Goal: Task Accomplishment & Management: Manage account settings

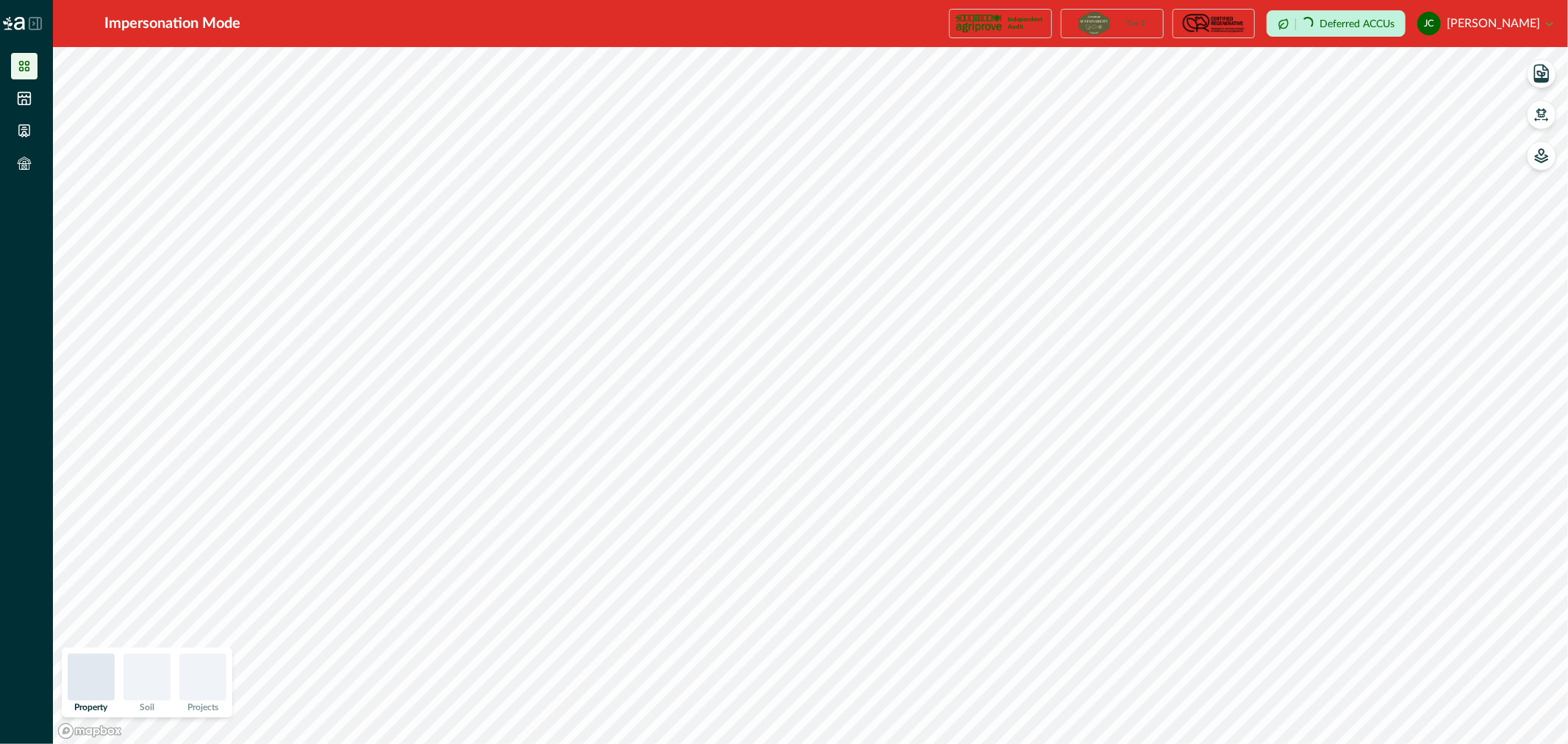
click at [1551, 24] on button "[PERSON_NAME] [PERSON_NAME]" at bounding box center [1485, 24] width 136 height 36
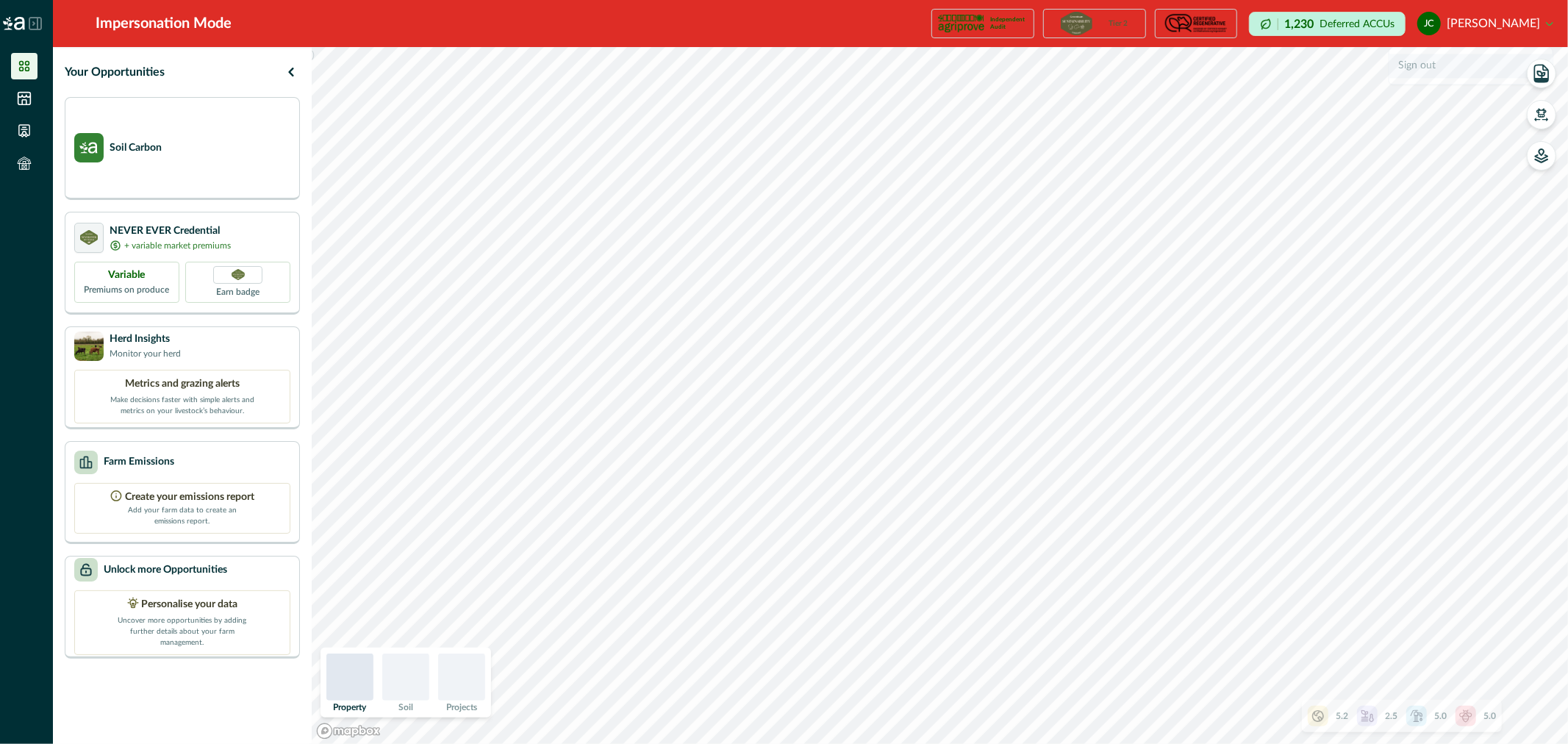
click at [1429, 74] on button "Sign out" at bounding box center [1471, 65] width 163 height 24
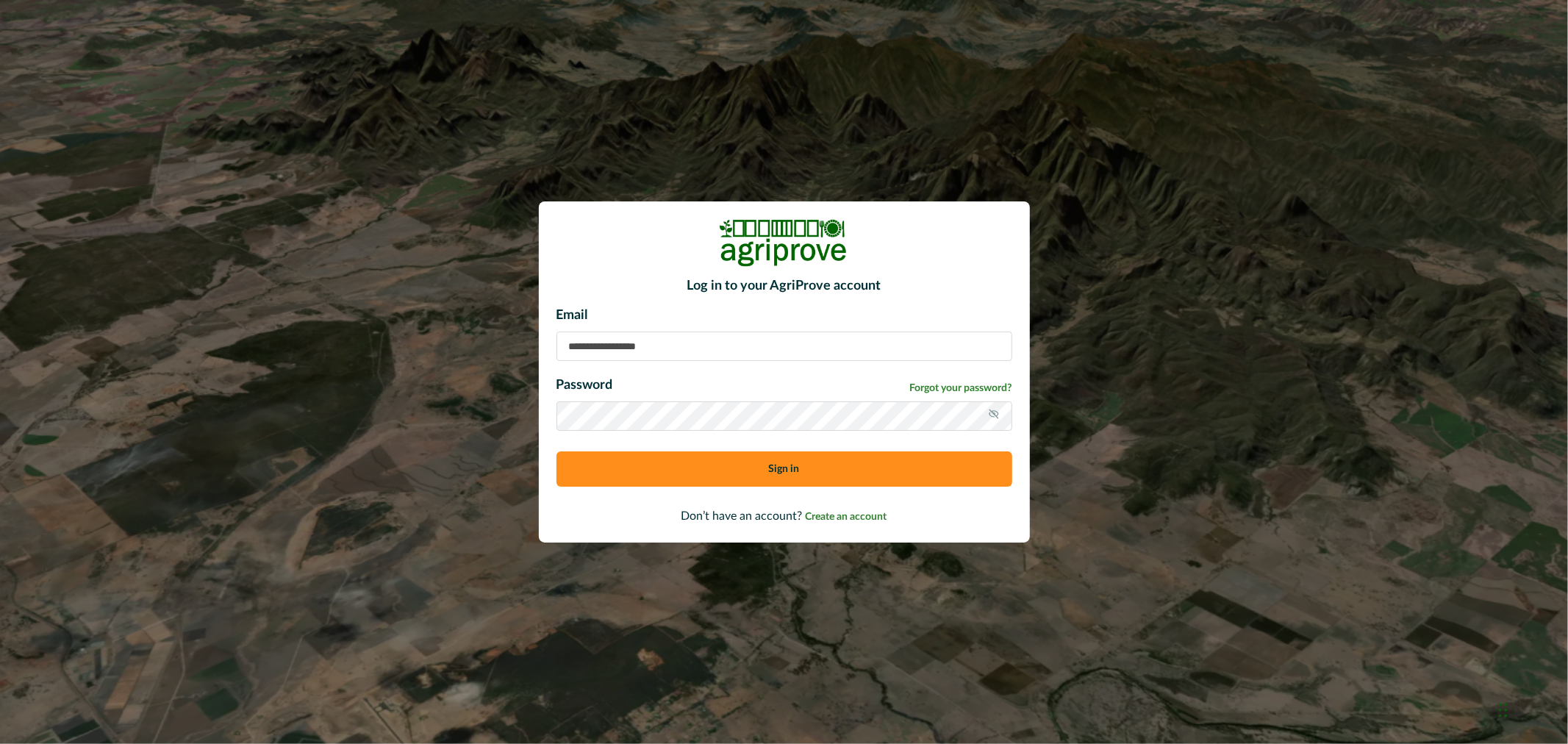
type input "**********"
